Goal: Information Seeking & Learning: Learn about a topic

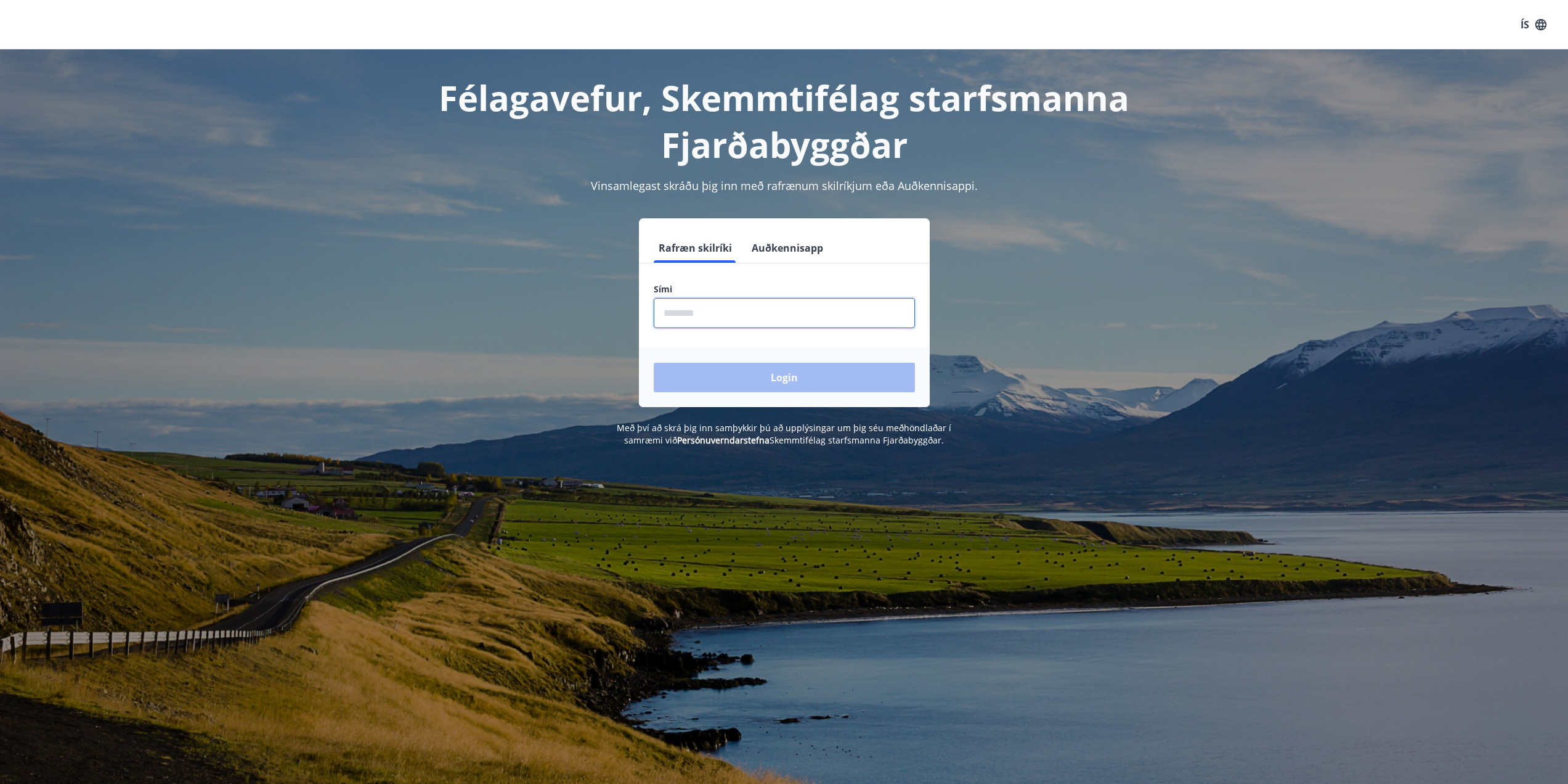
click at [675, 313] on input "phone" at bounding box center [784, 312] width 261 height 30
type input "********"
click at [768, 377] on button "Login" at bounding box center [784, 377] width 261 height 30
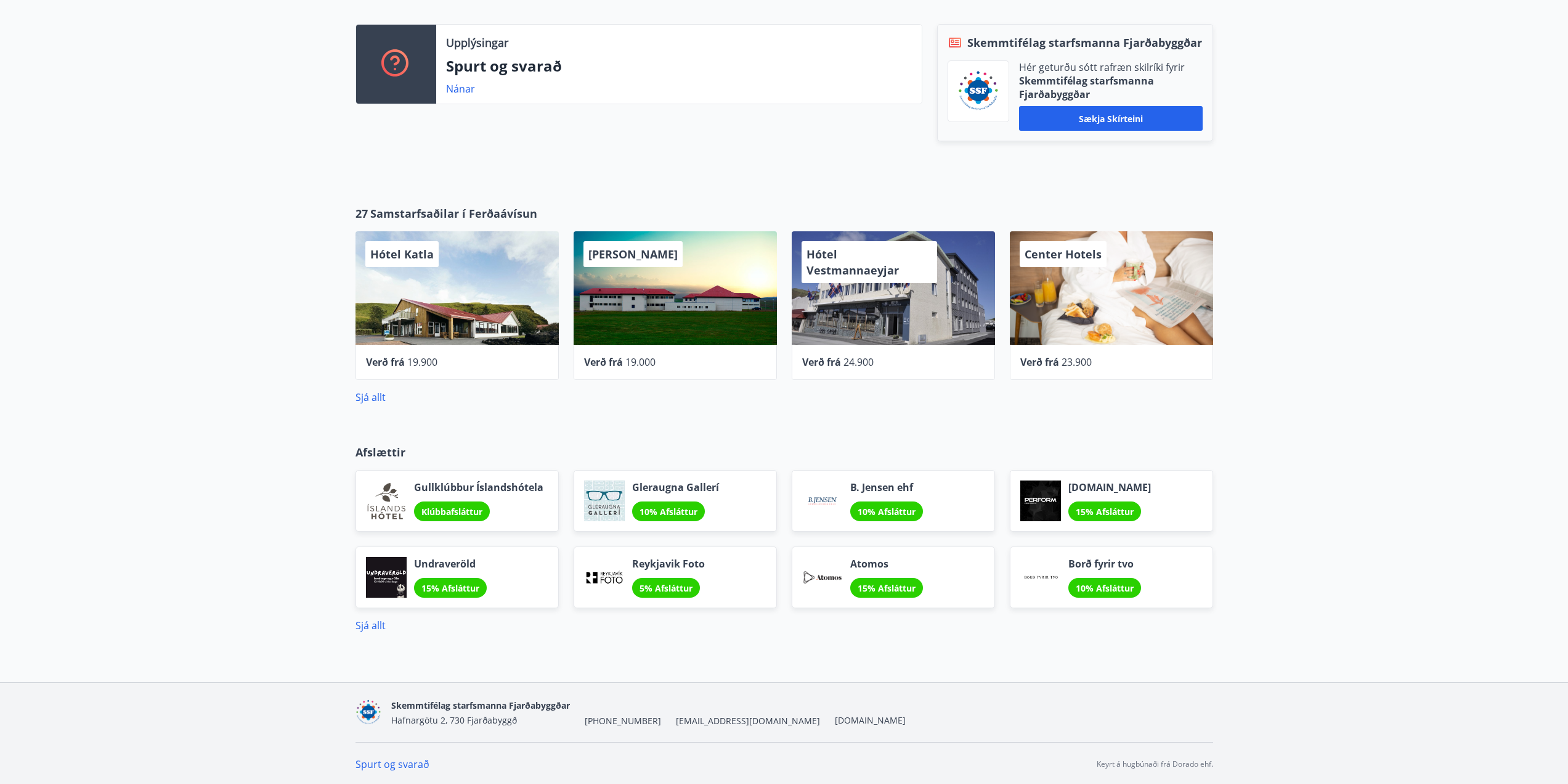
scroll to position [325, 0]
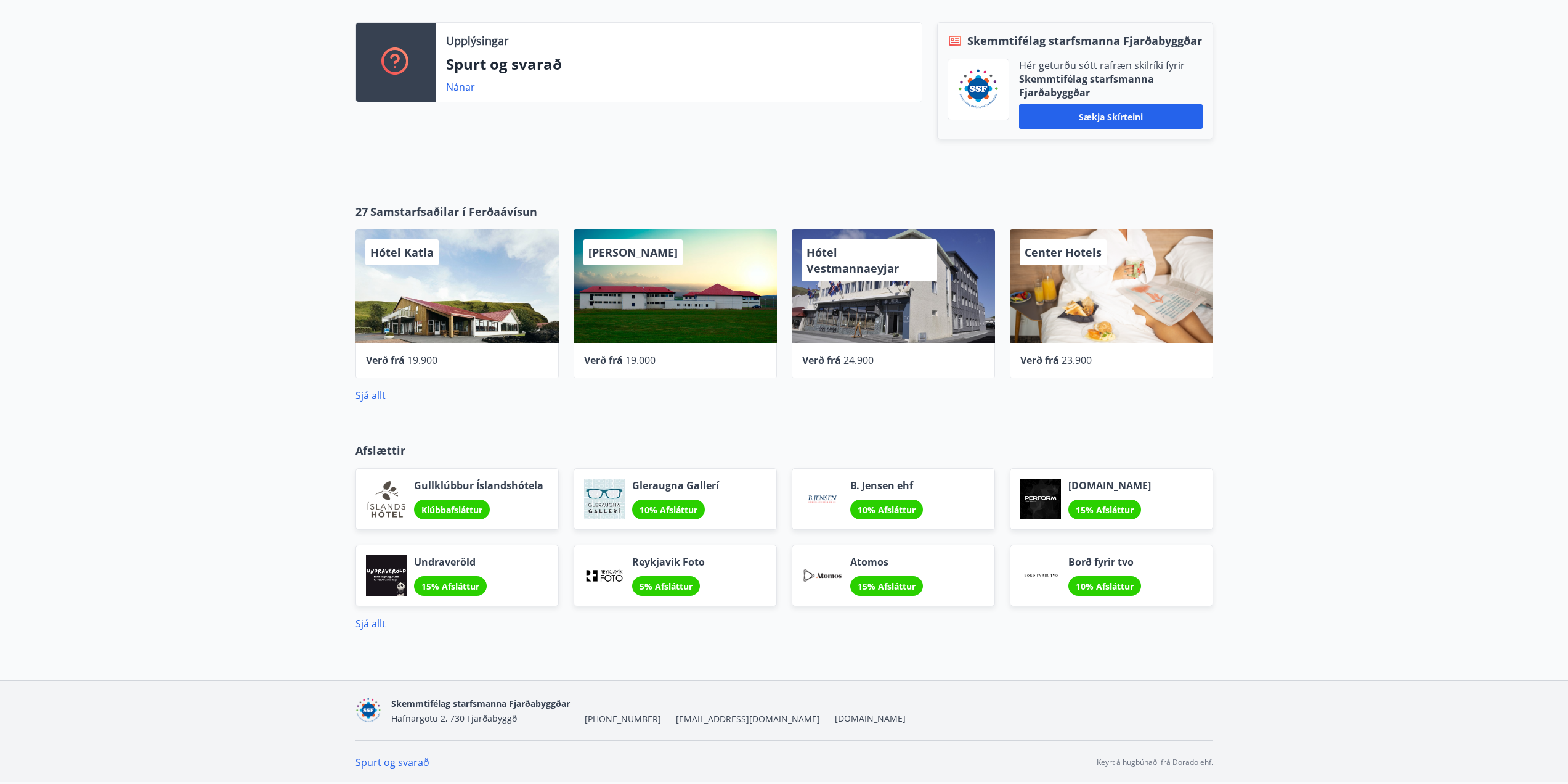
click at [457, 515] on span "Klúbbafsláttur" at bounding box center [452, 509] width 61 height 12
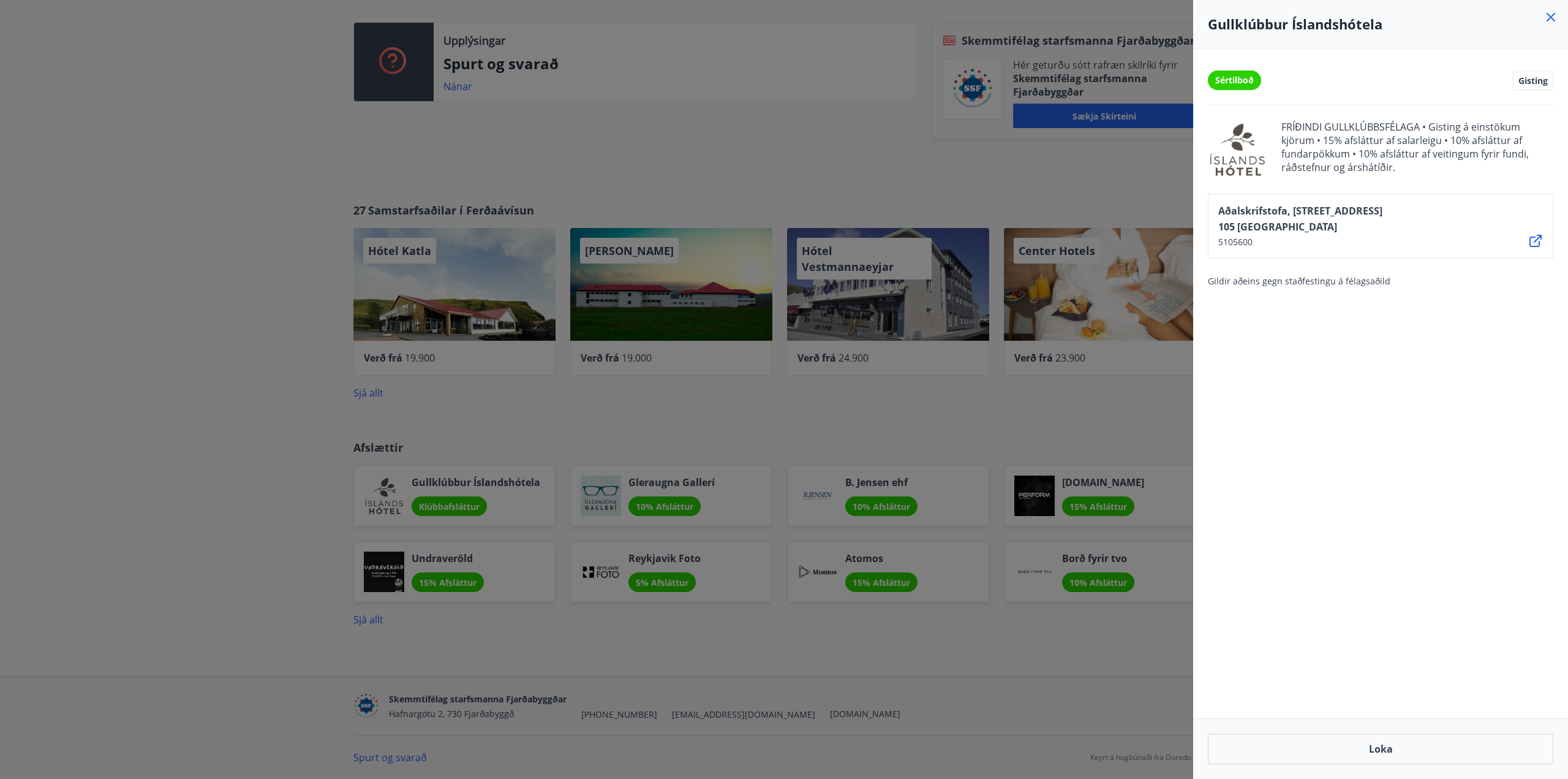
click at [1251, 85] on span "Sértilboð" at bounding box center [1235, 80] width 39 height 13
click at [761, 465] on div at bounding box center [784, 390] width 1568 height 779
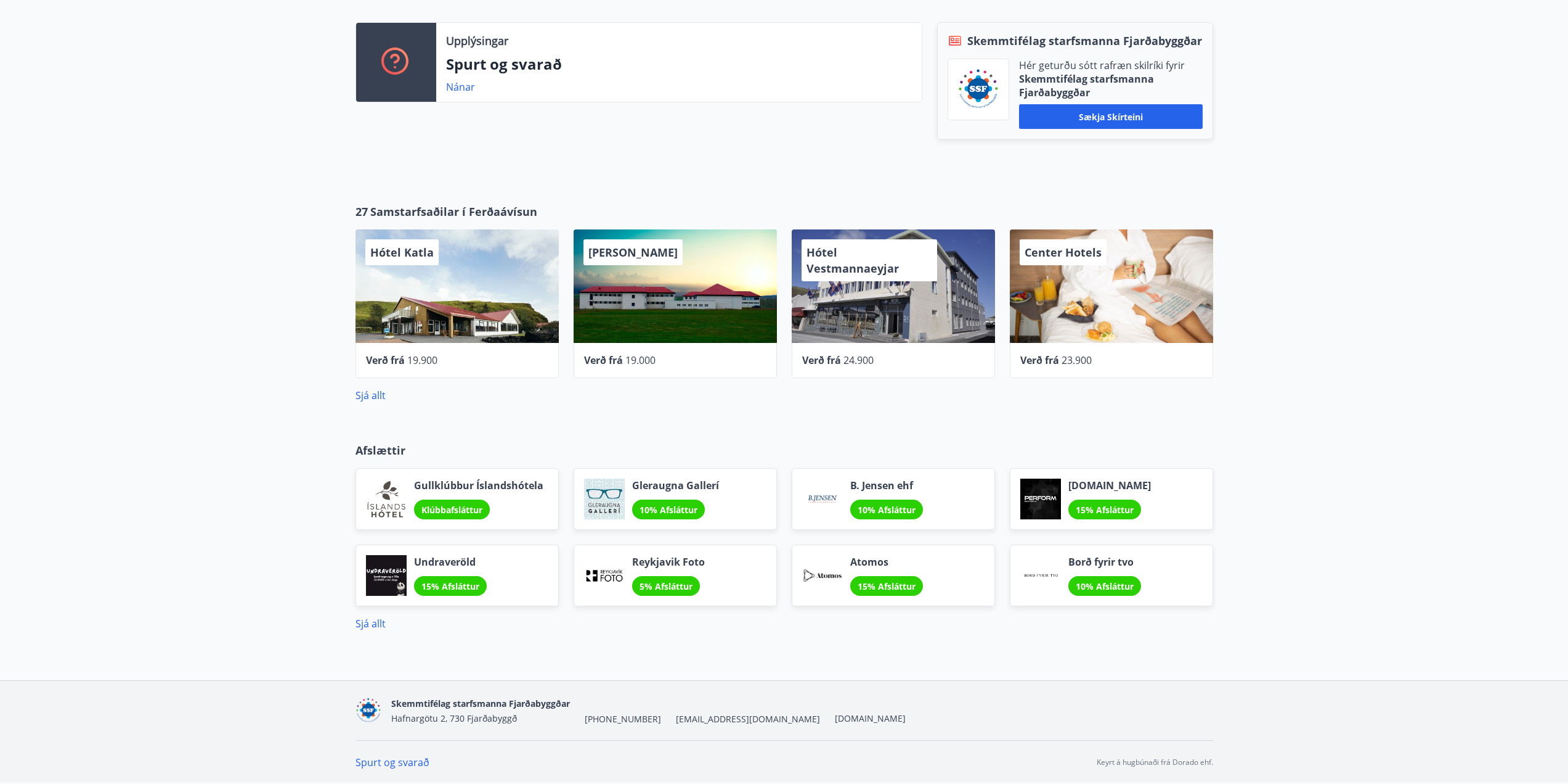
click at [680, 503] on div "10% Afsláttur" at bounding box center [669, 509] width 73 height 20
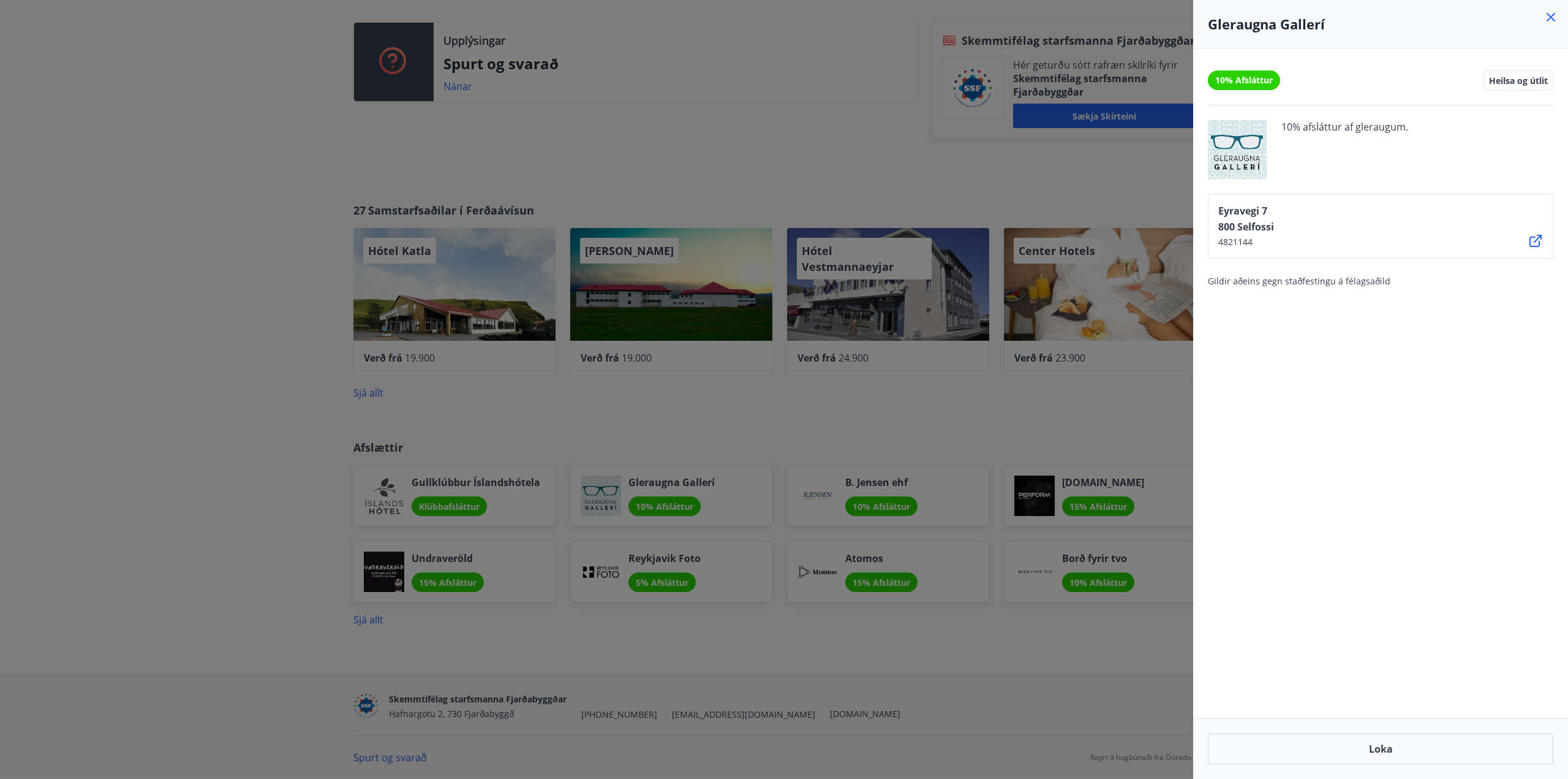
click at [884, 507] on div at bounding box center [784, 390] width 1568 height 779
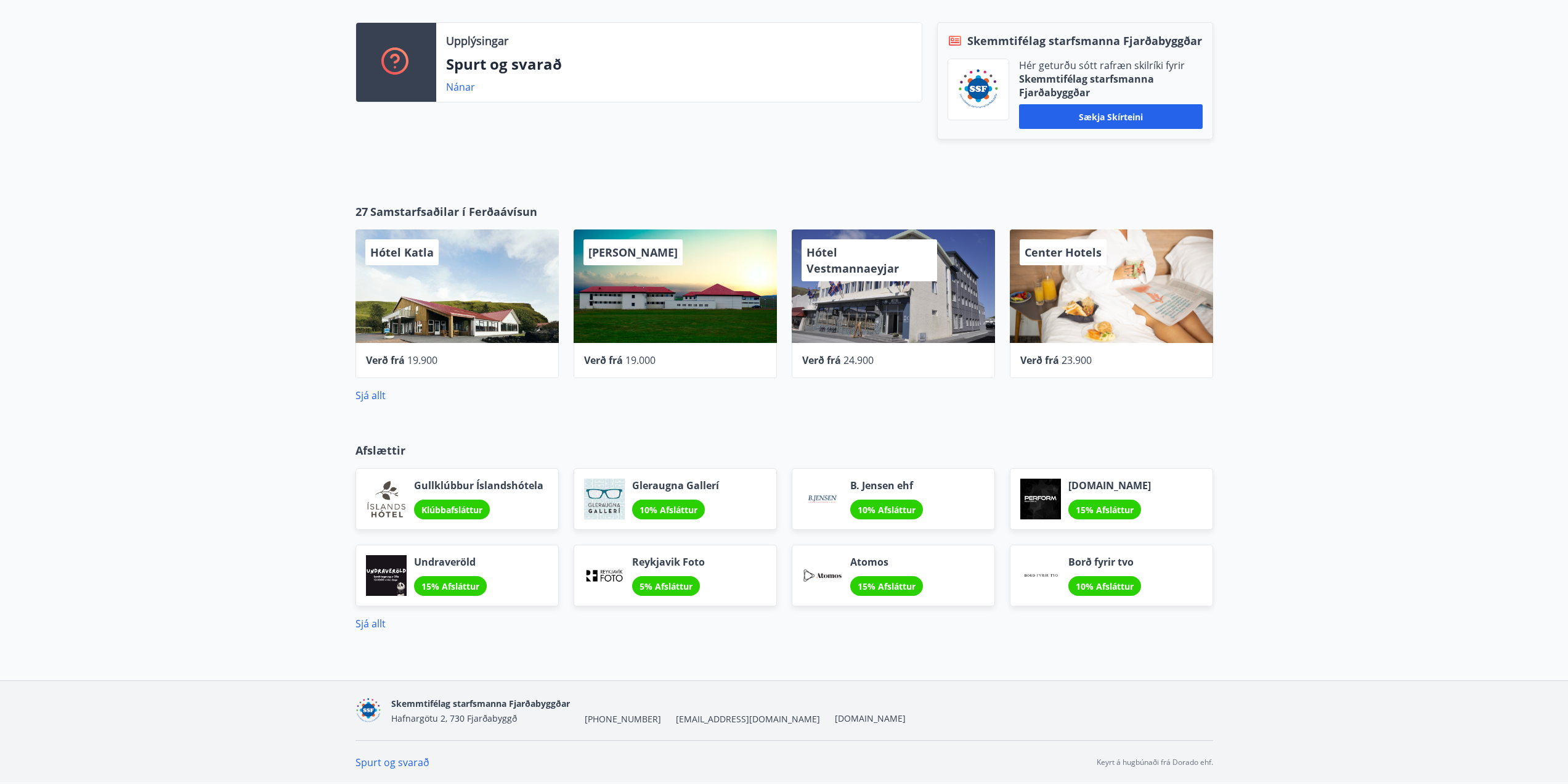
click at [889, 510] on span "10% Afsláttur" at bounding box center [887, 509] width 58 height 12
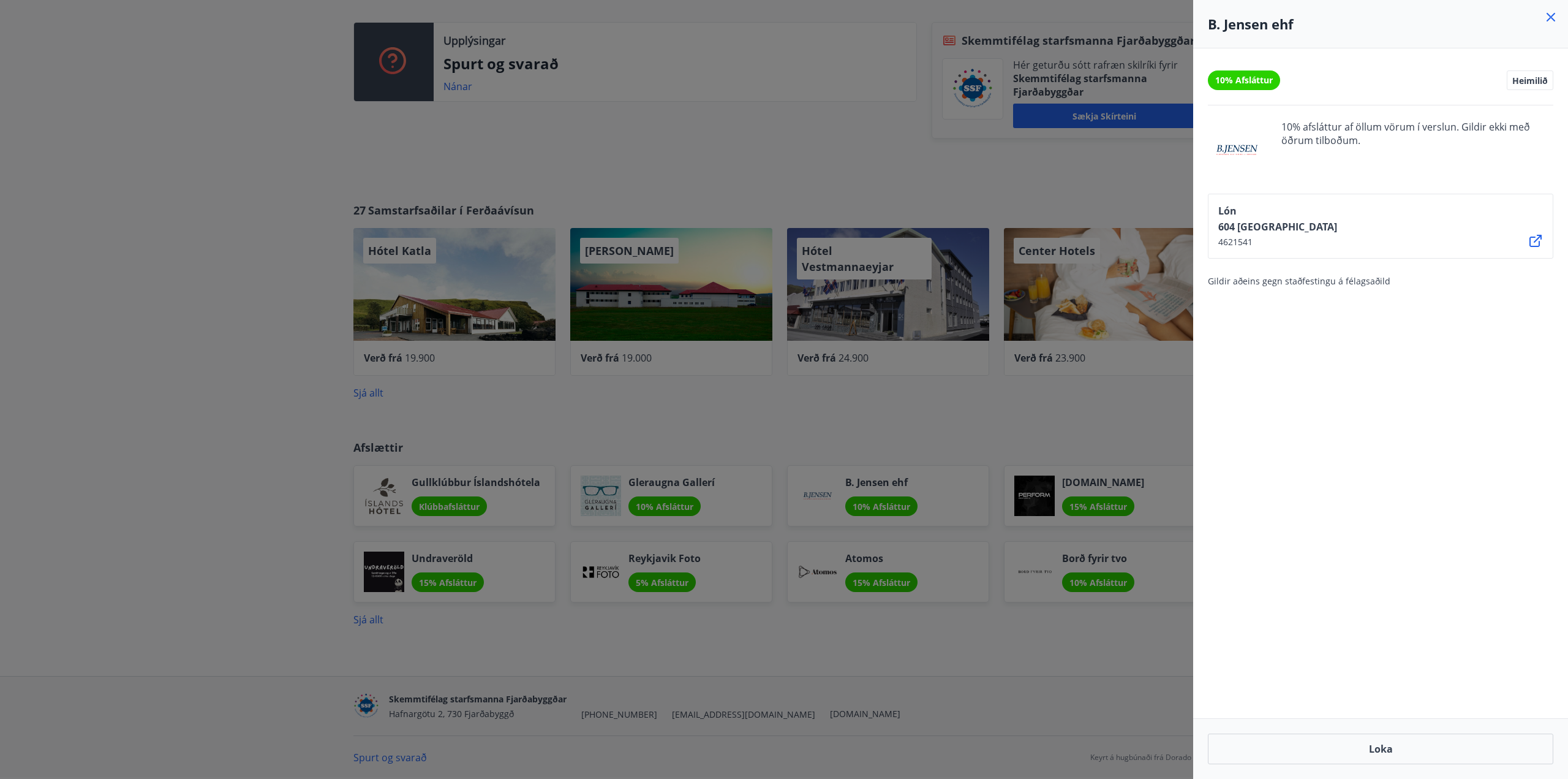
click at [1103, 440] on div at bounding box center [784, 390] width 1568 height 779
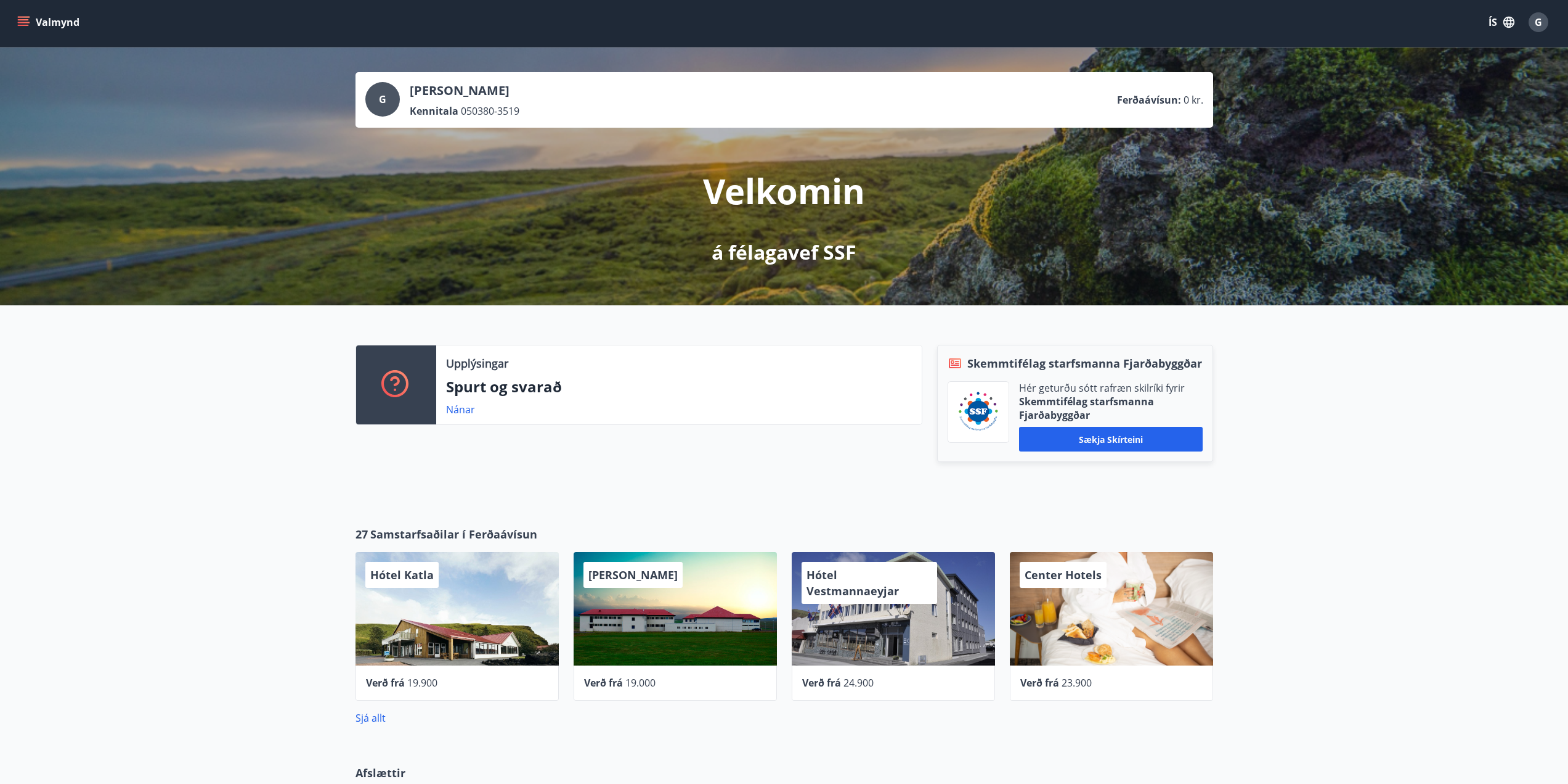
scroll to position [0, 0]
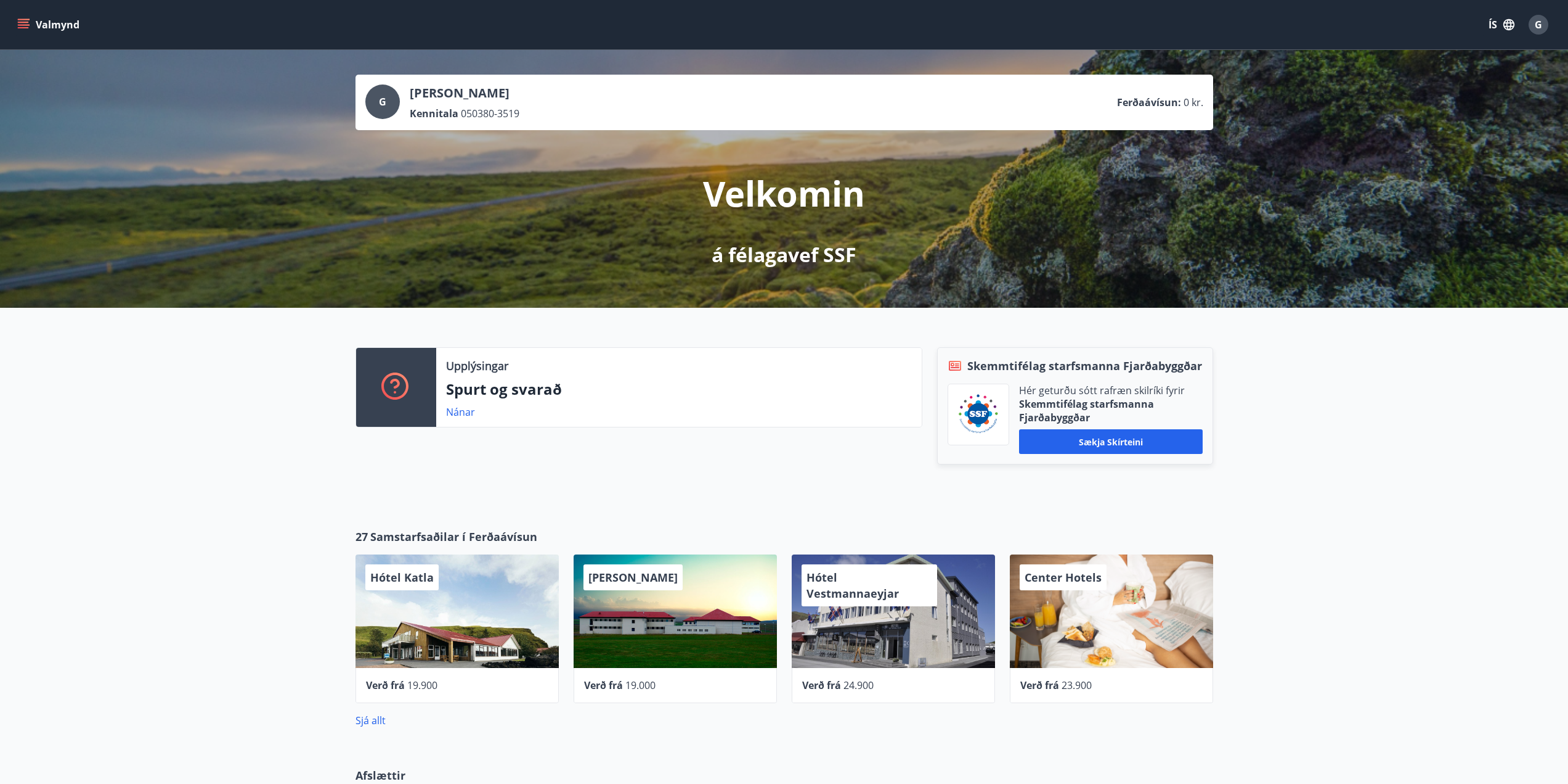
click at [21, 18] on icon "menu" at bounding box center [24, 25] width 13 height 13
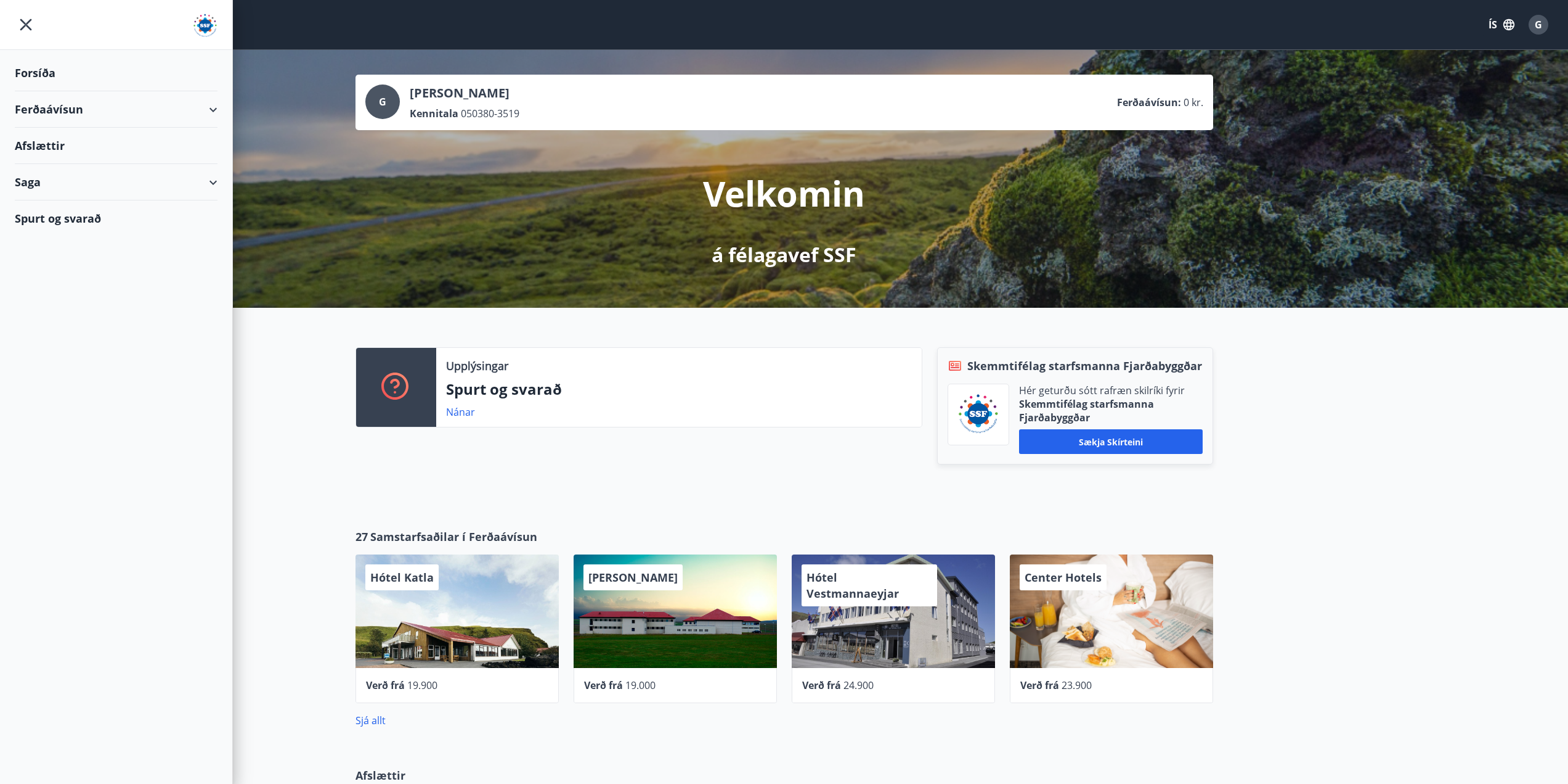
click at [65, 109] on div "Ferðaávísun" at bounding box center [115, 109] width 203 height 36
click at [53, 169] on div "Kaupa ferðaávísun" at bounding box center [115, 166] width 183 height 25
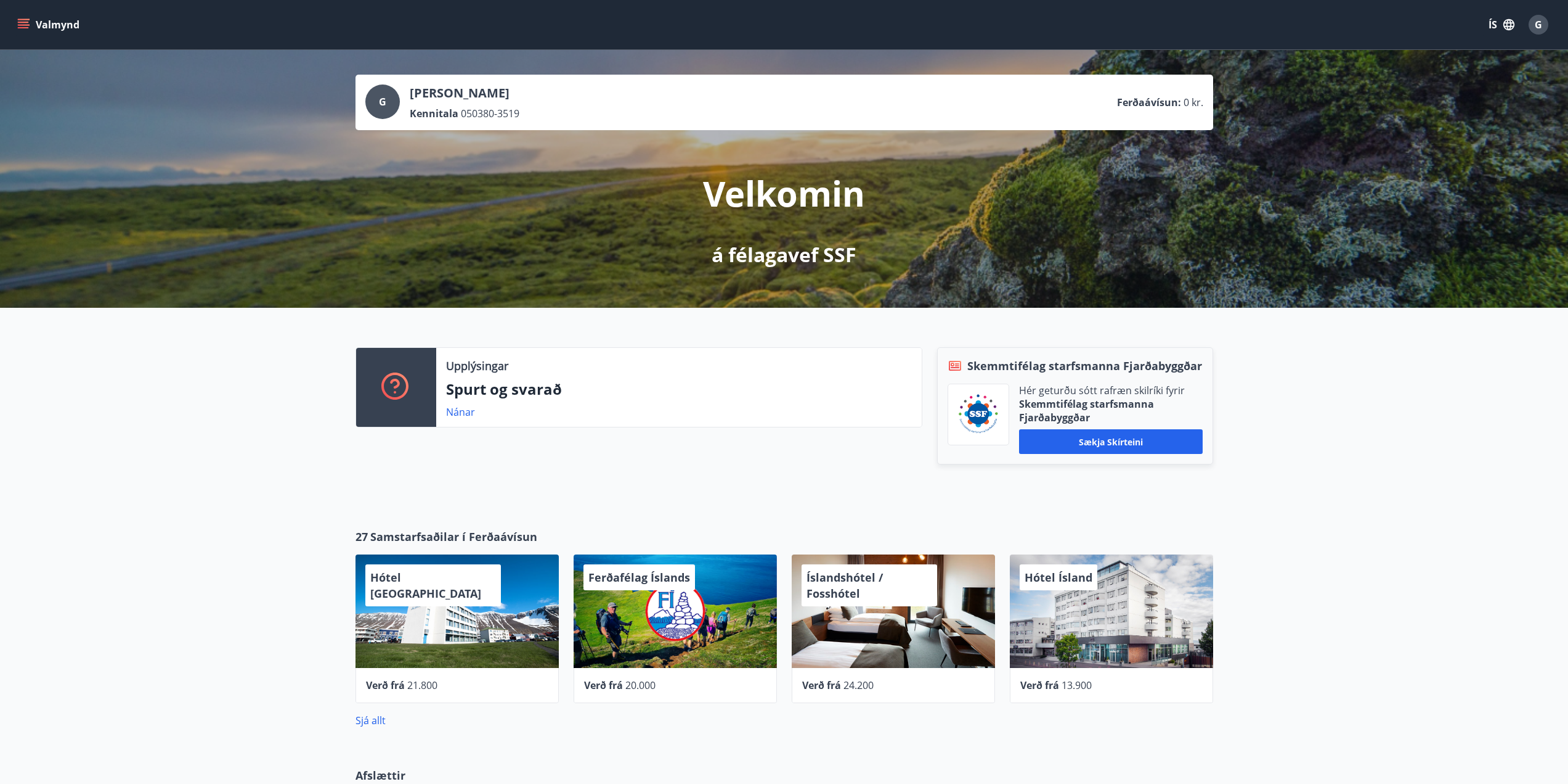
click at [31, 22] on button "Valmynd" at bounding box center [49, 25] width 70 height 22
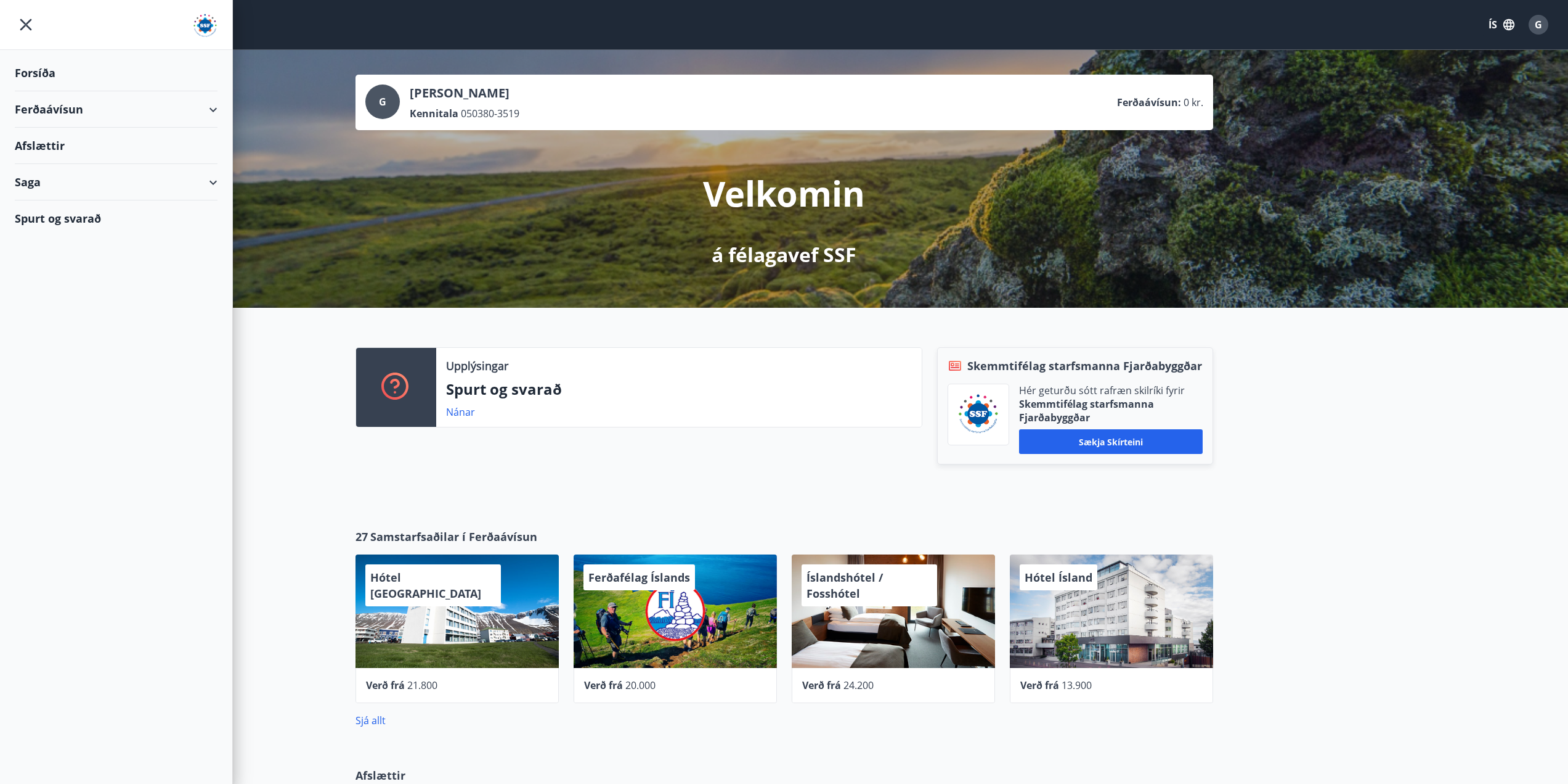
click at [50, 151] on div "Afslættir" at bounding box center [115, 146] width 203 height 36
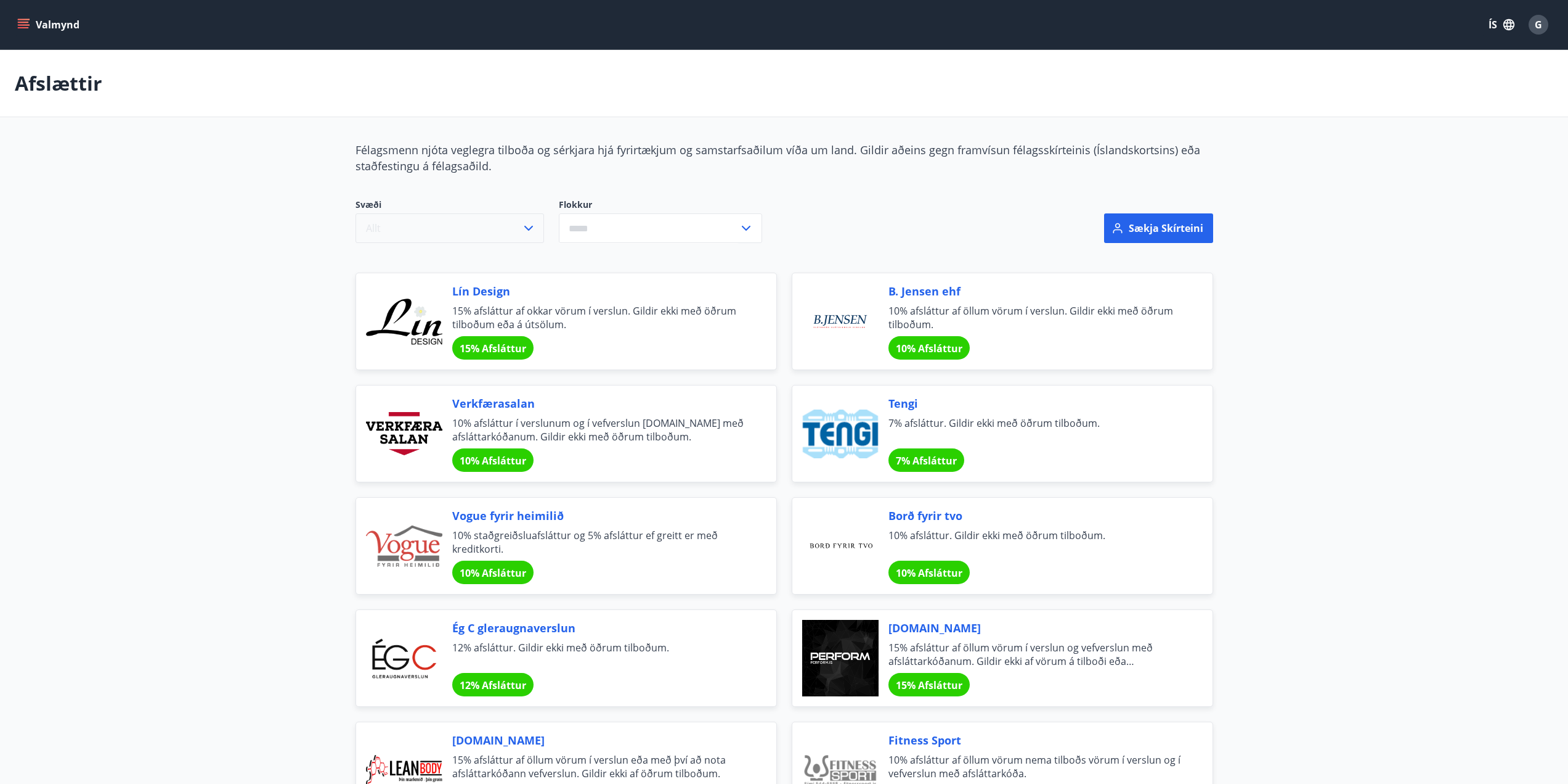
click at [520, 235] on button "Allt" at bounding box center [449, 228] width 188 height 30
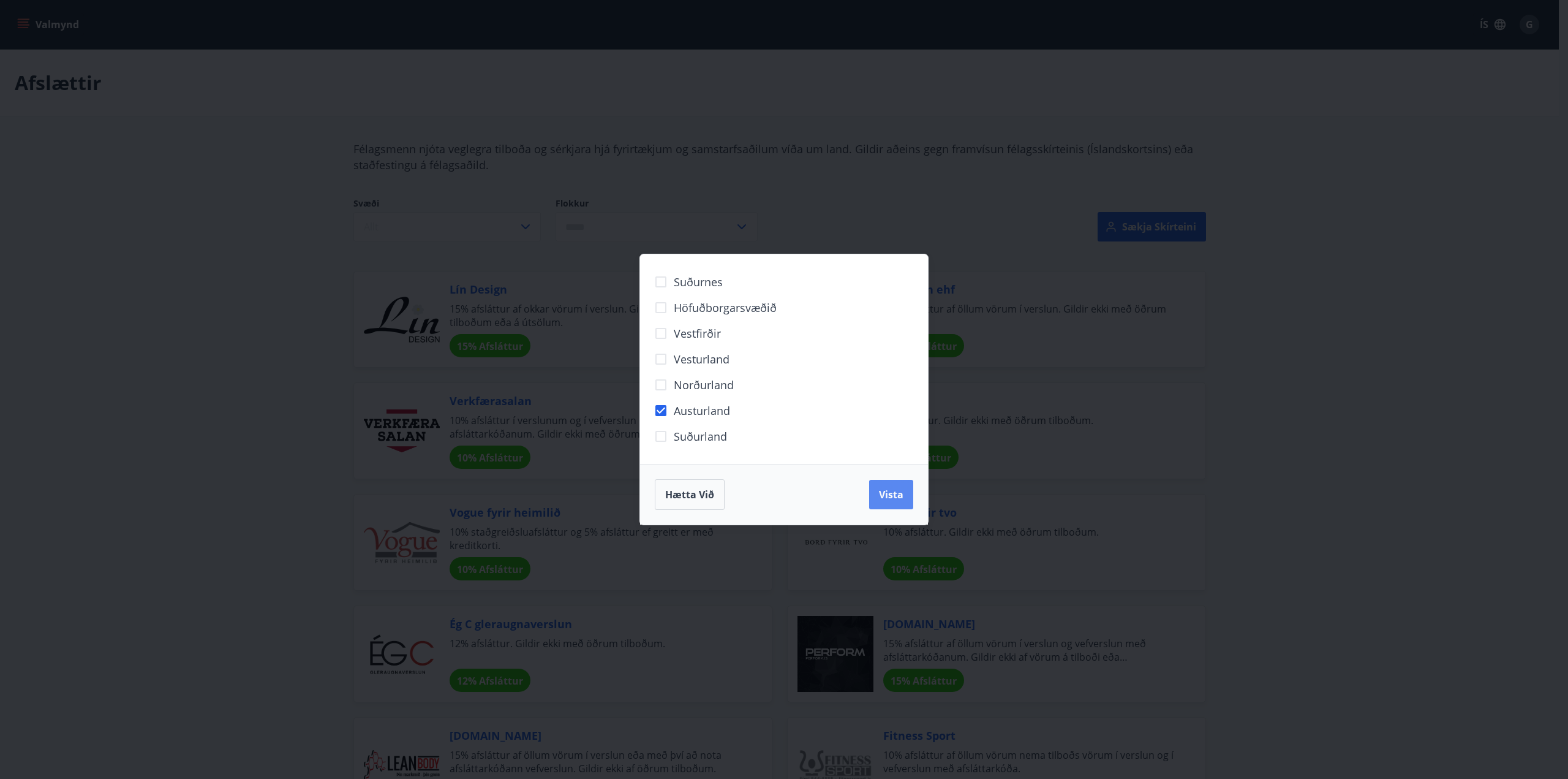
click at [905, 502] on button "Vista" at bounding box center [891, 494] width 44 height 30
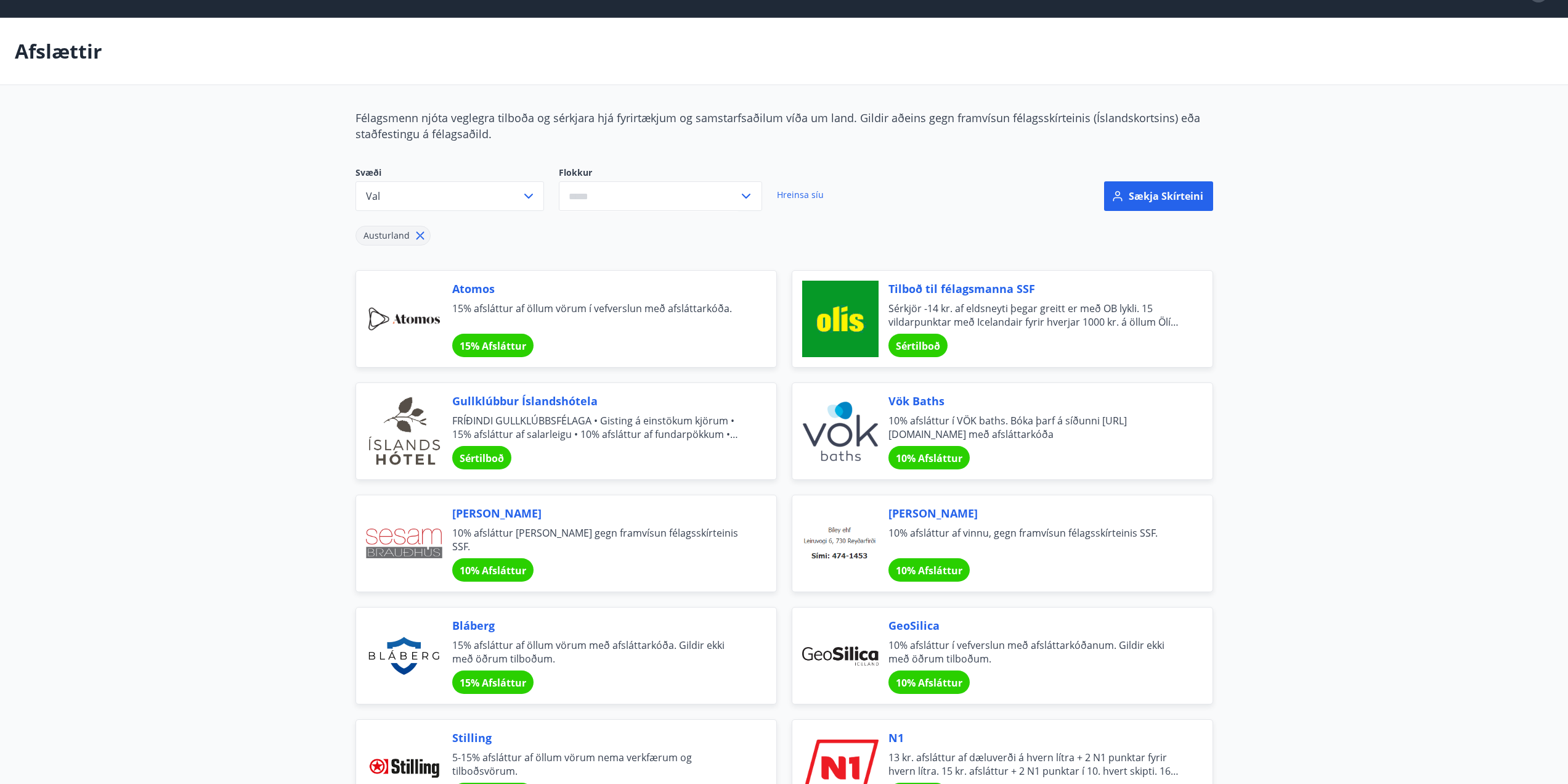
scroll to position [62, 0]
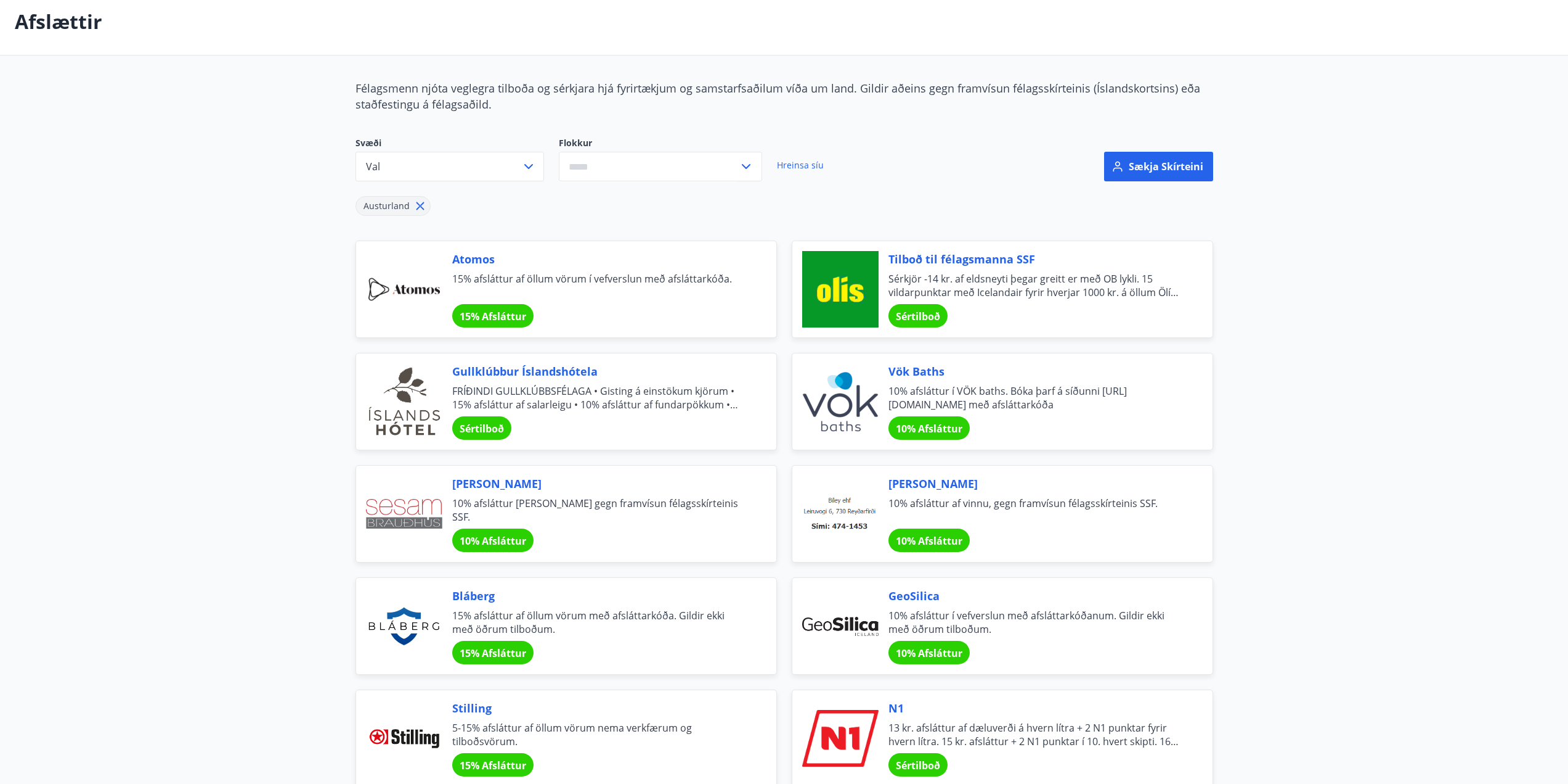
click at [476, 595] on span "Bláberg" at bounding box center [600, 596] width 295 height 16
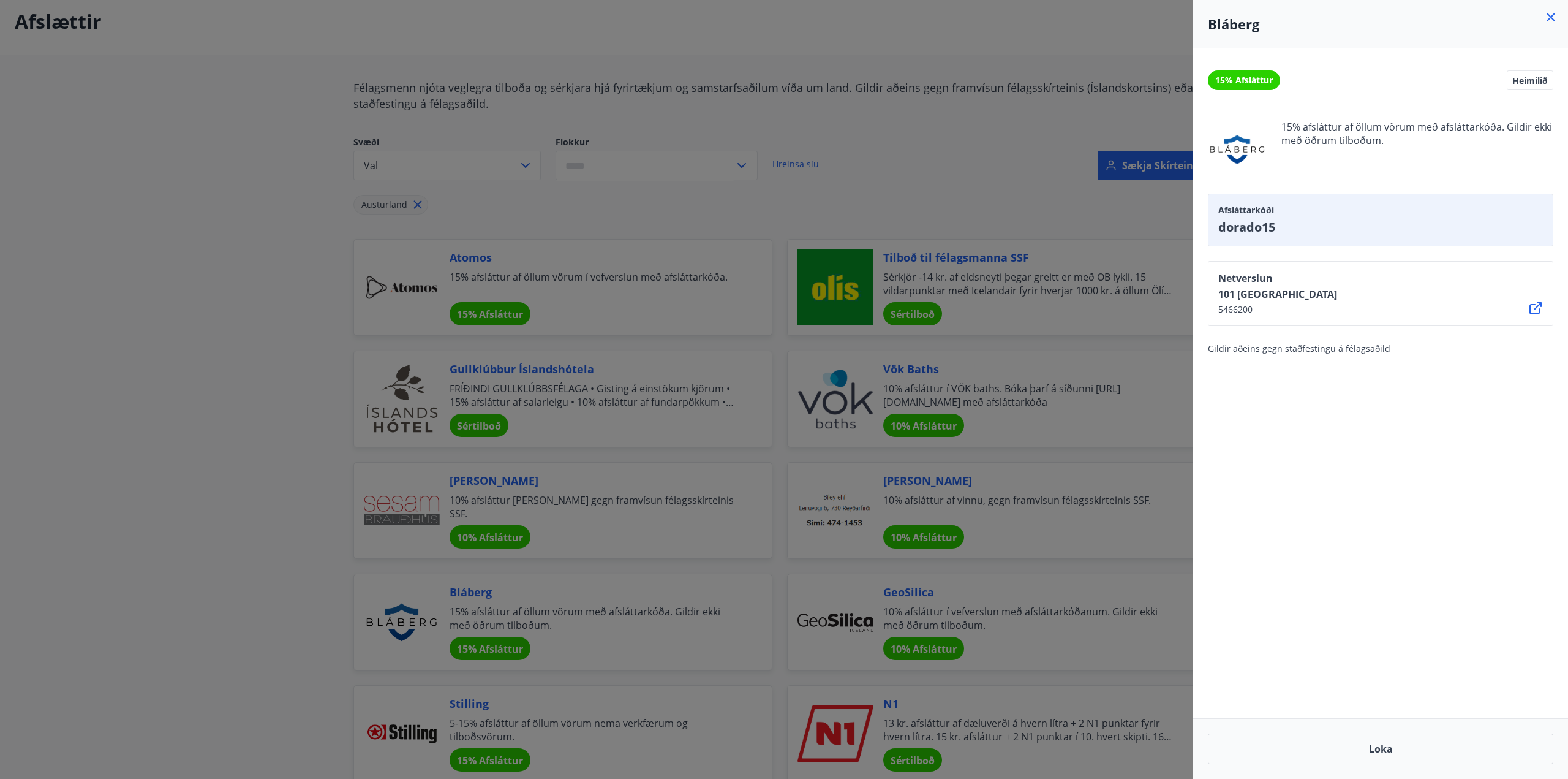
click at [1549, 19] on icon at bounding box center [1551, 17] width 14 height 14
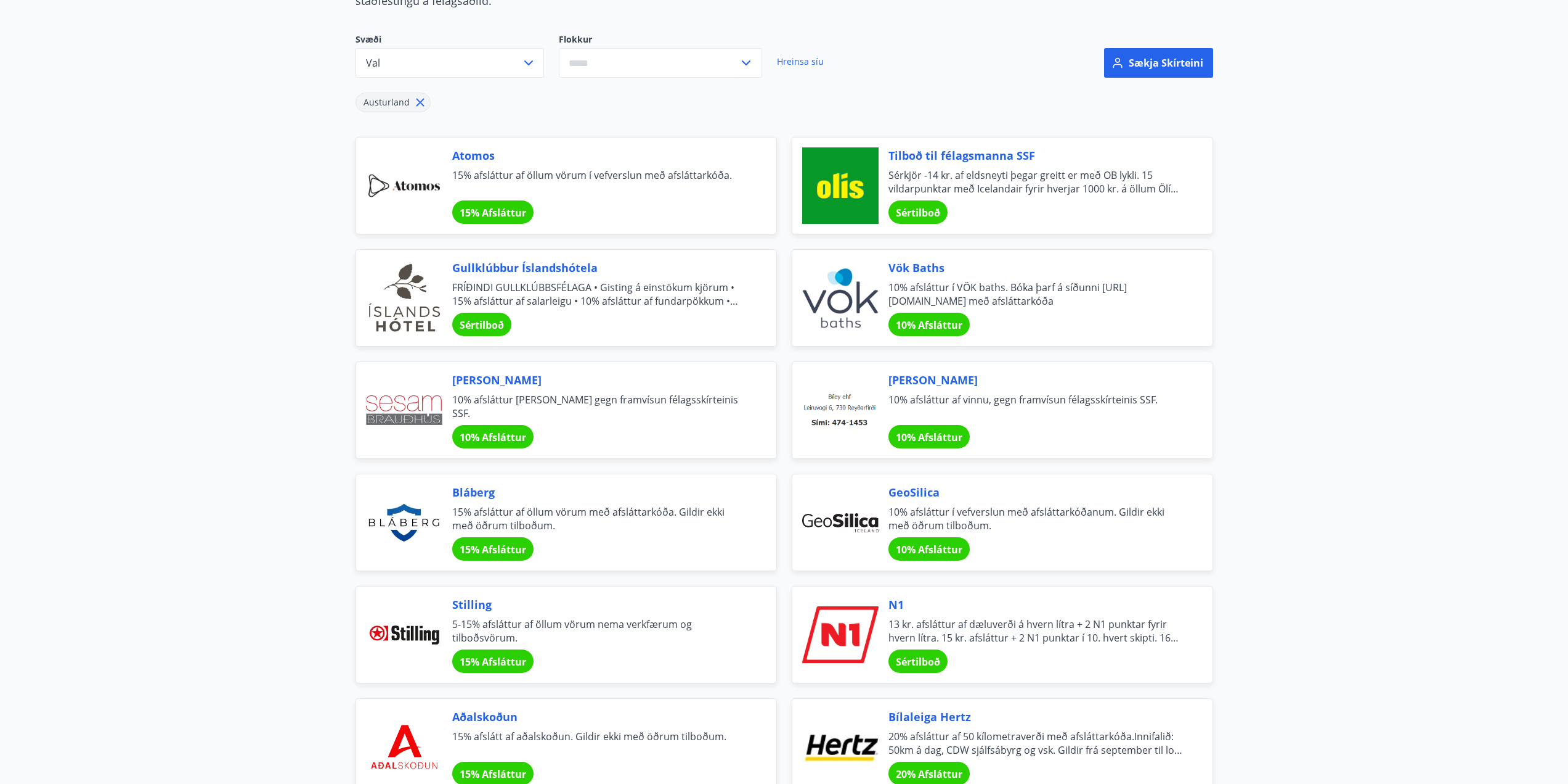
scroll to position [0, 0]
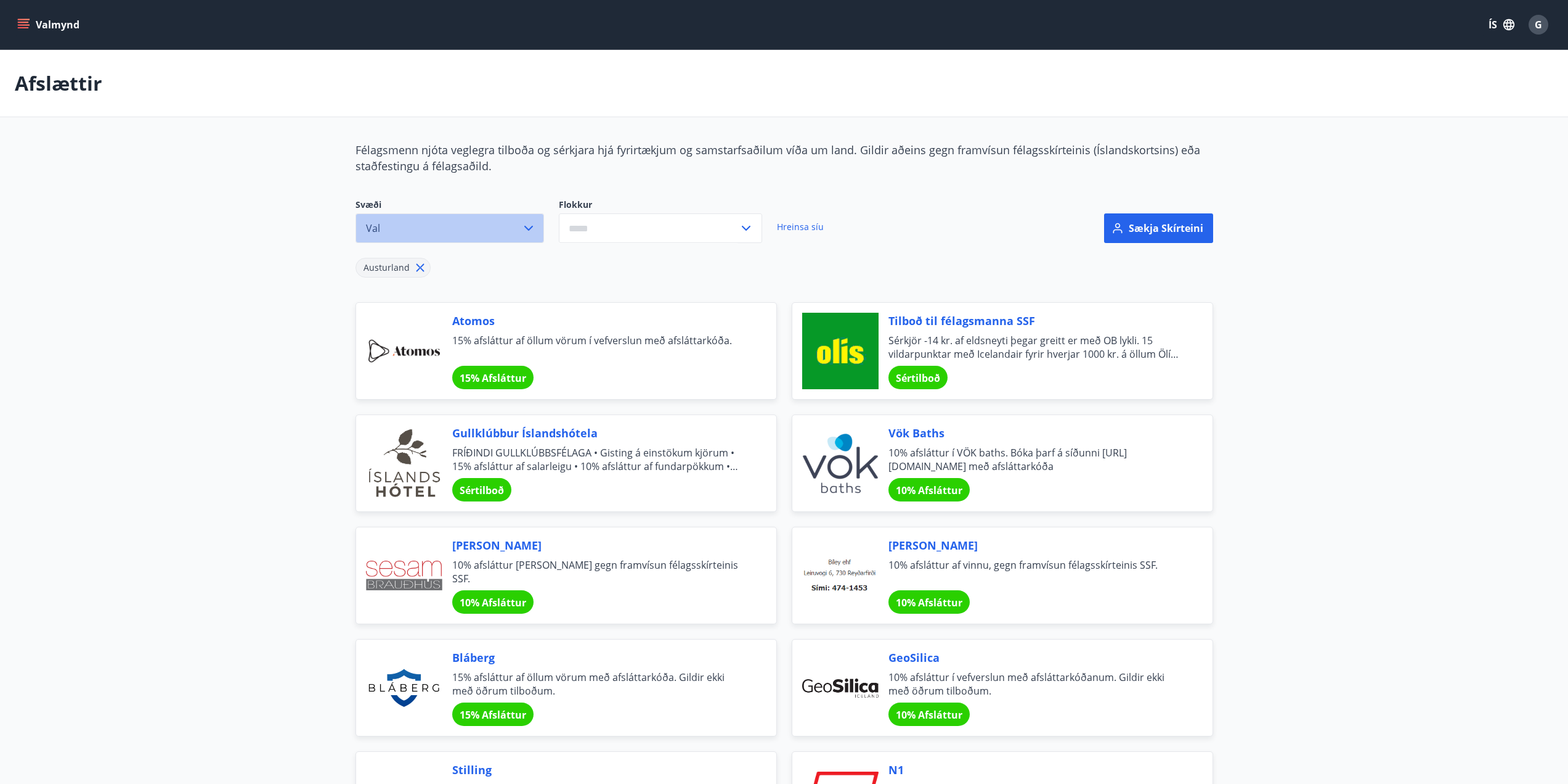
click at [527, 231] on icon "button" at bounding box center [529, 228] width 15 height 15
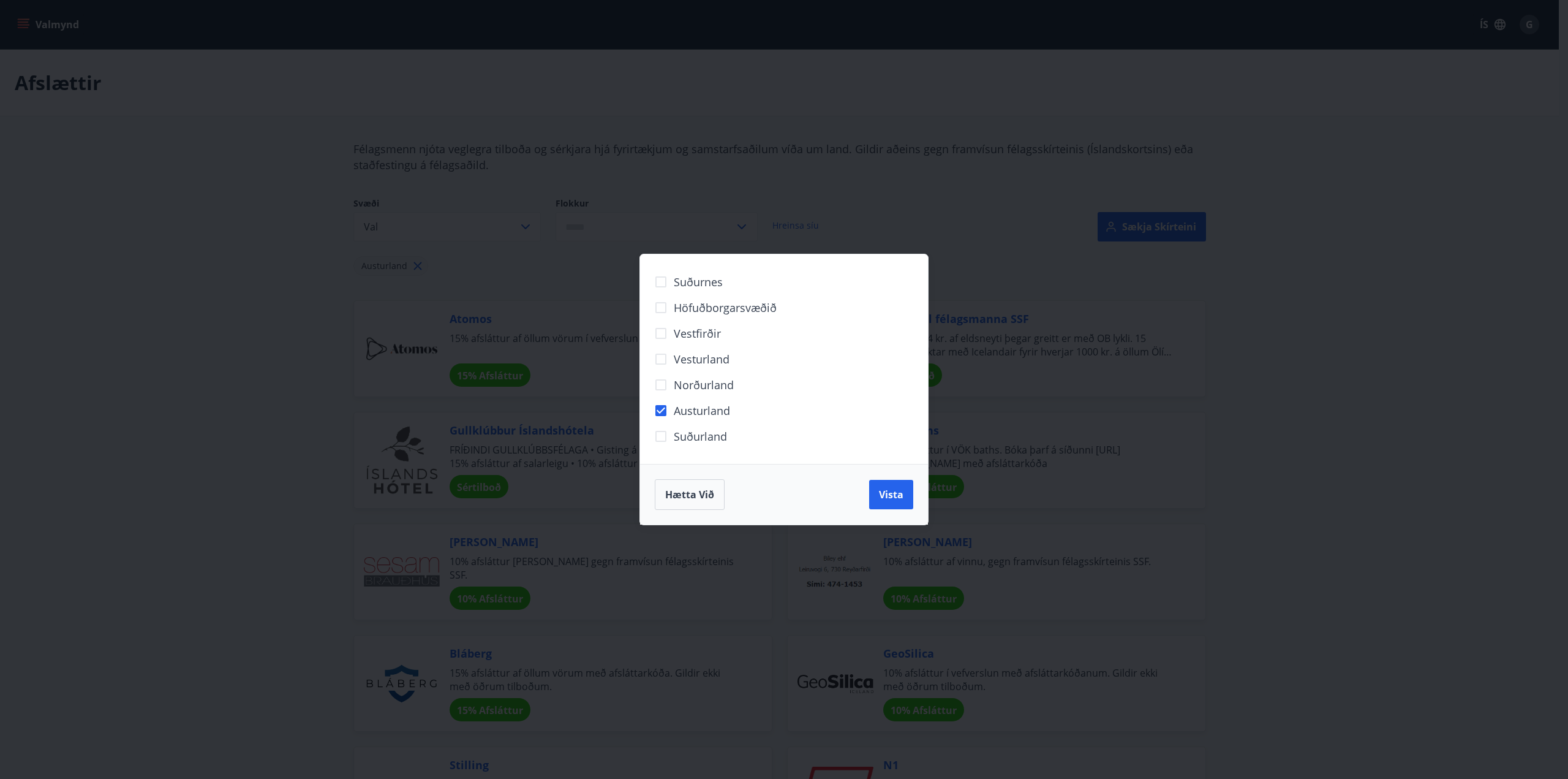
click at [525, 230] on div "Suðurnes Höfuðborgarsvæðið Vestfirðir Vesturland Norðurland Austurland Suðurlan…" at bounding box center [784, 390] width 1568 height 779
